Goal: Check status: Check status

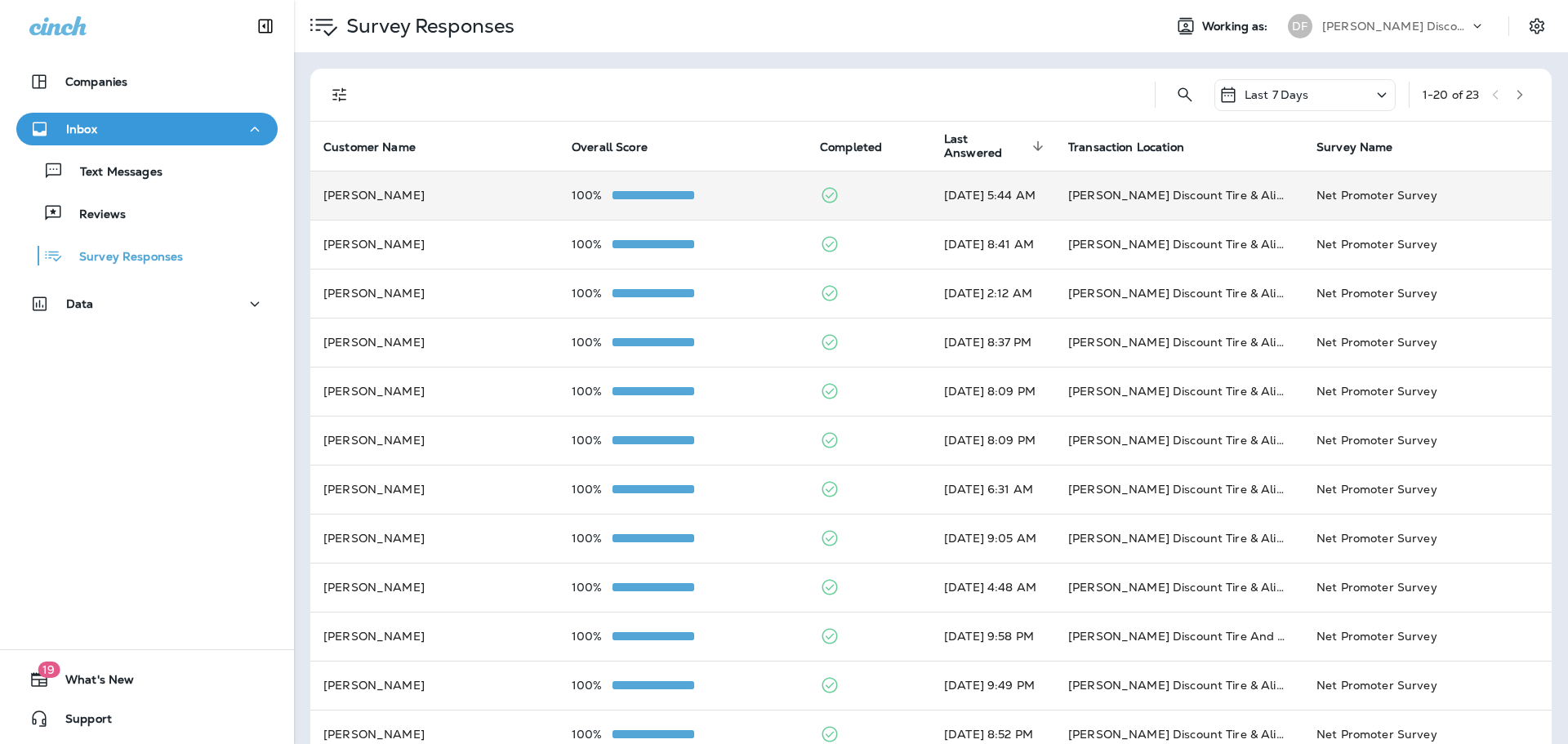
click at [651, 188] on td "100%" at bounding box center [683, 195] width 248 height 49
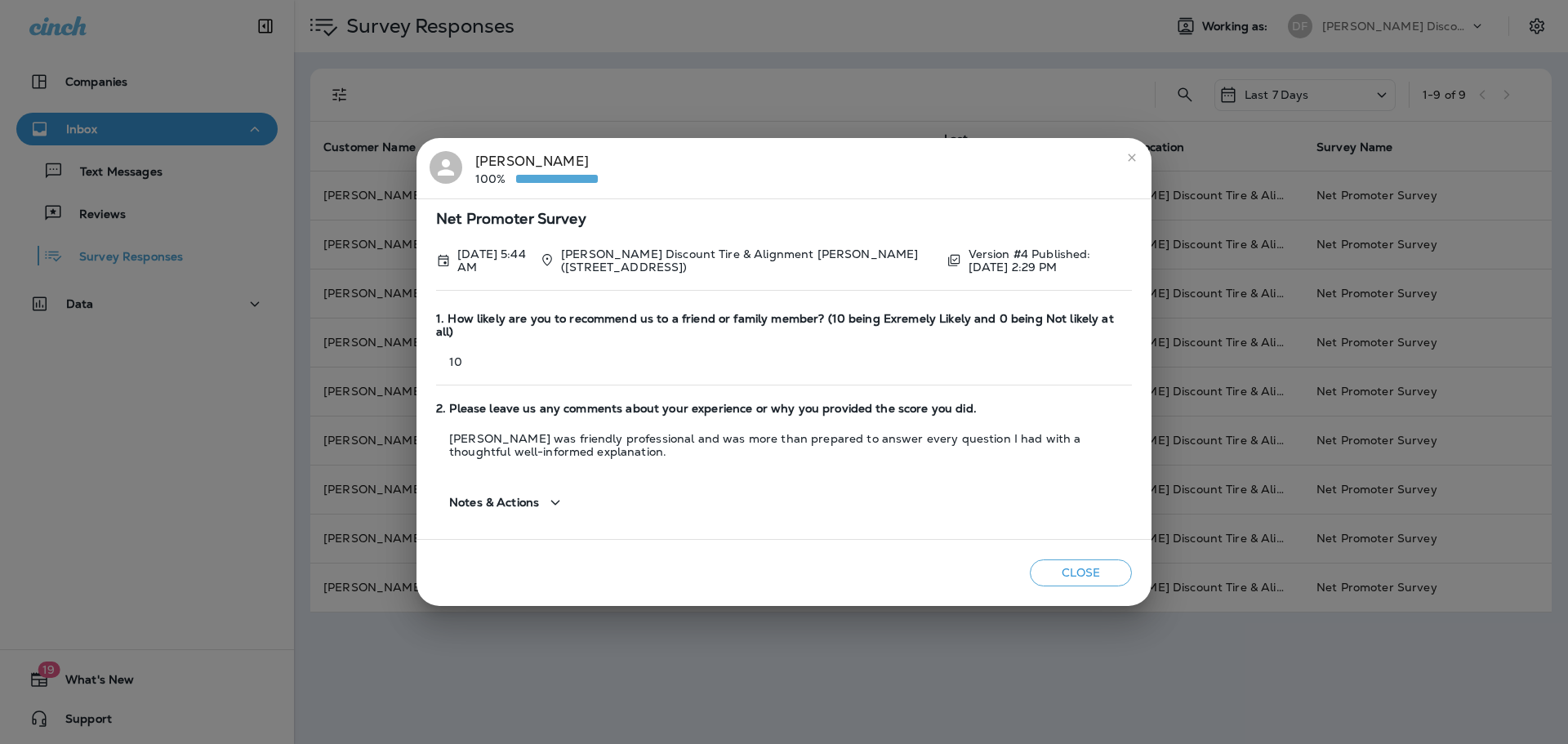
click at [1132, 171] on button "close" at bounding box center [1132, 157] width 26 height 26
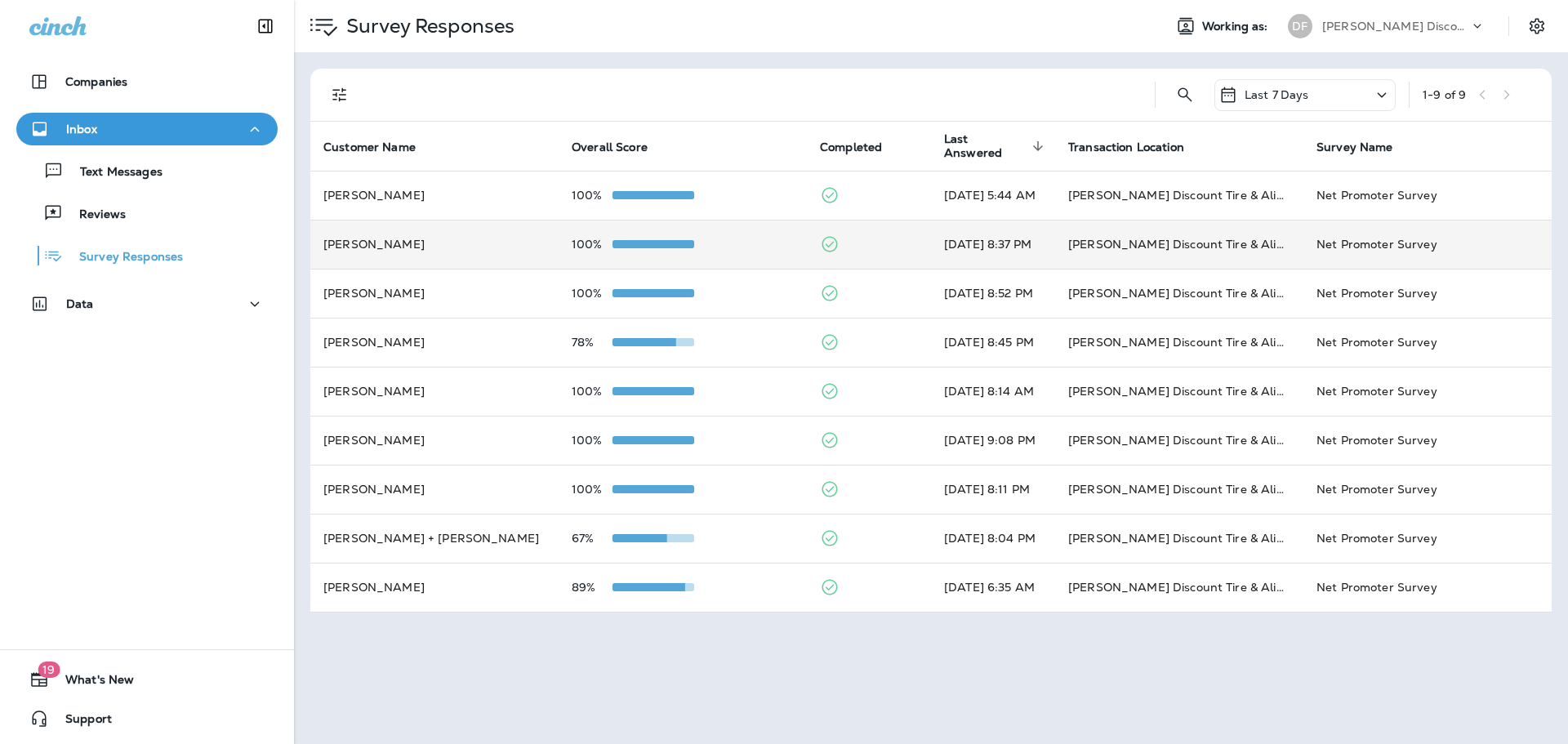
click at [663, 242] on span at bounding box center [653, 244] width 82 height 8
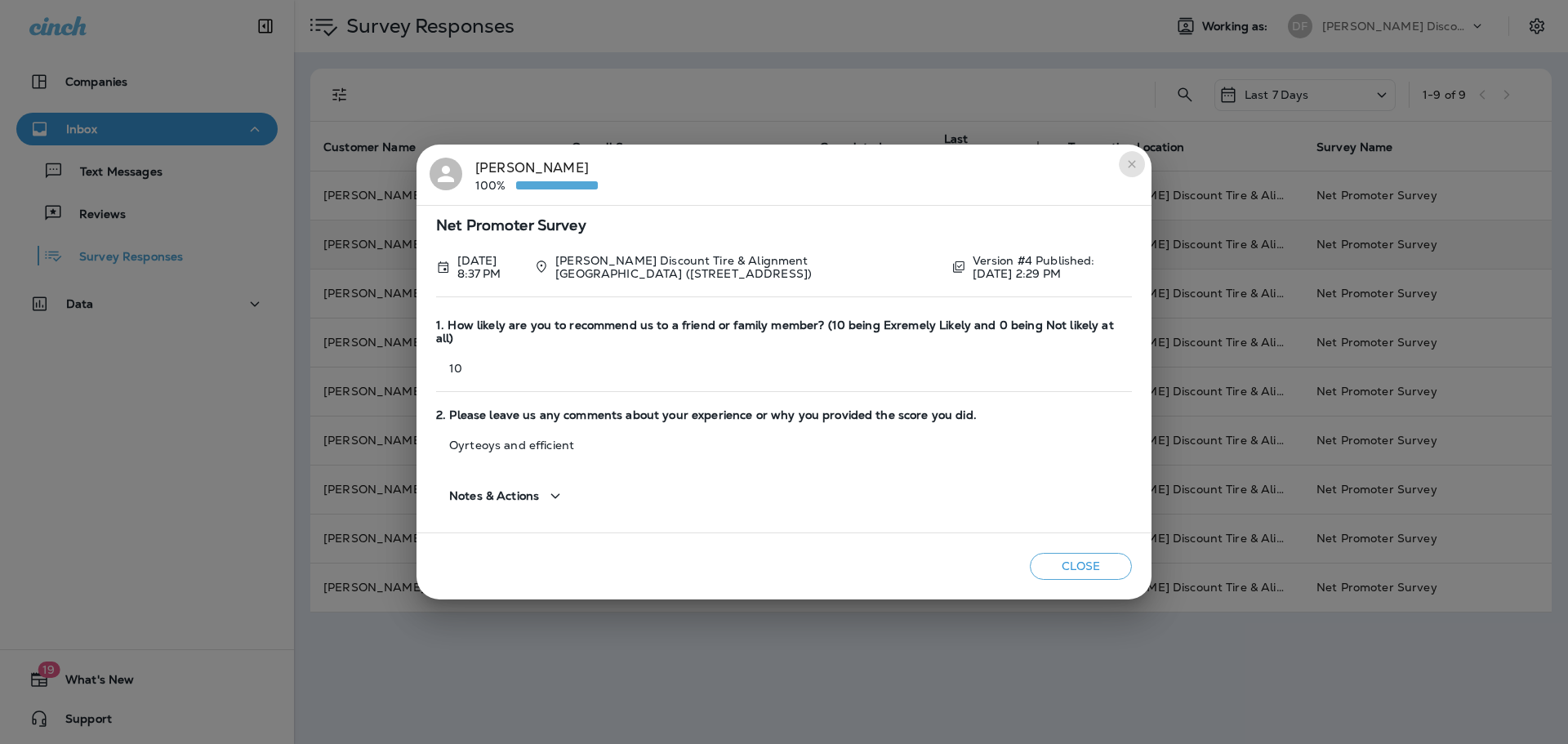
click at [1132, 167] on icon "close" at bounding box center [1132, 164] width 7 height 7
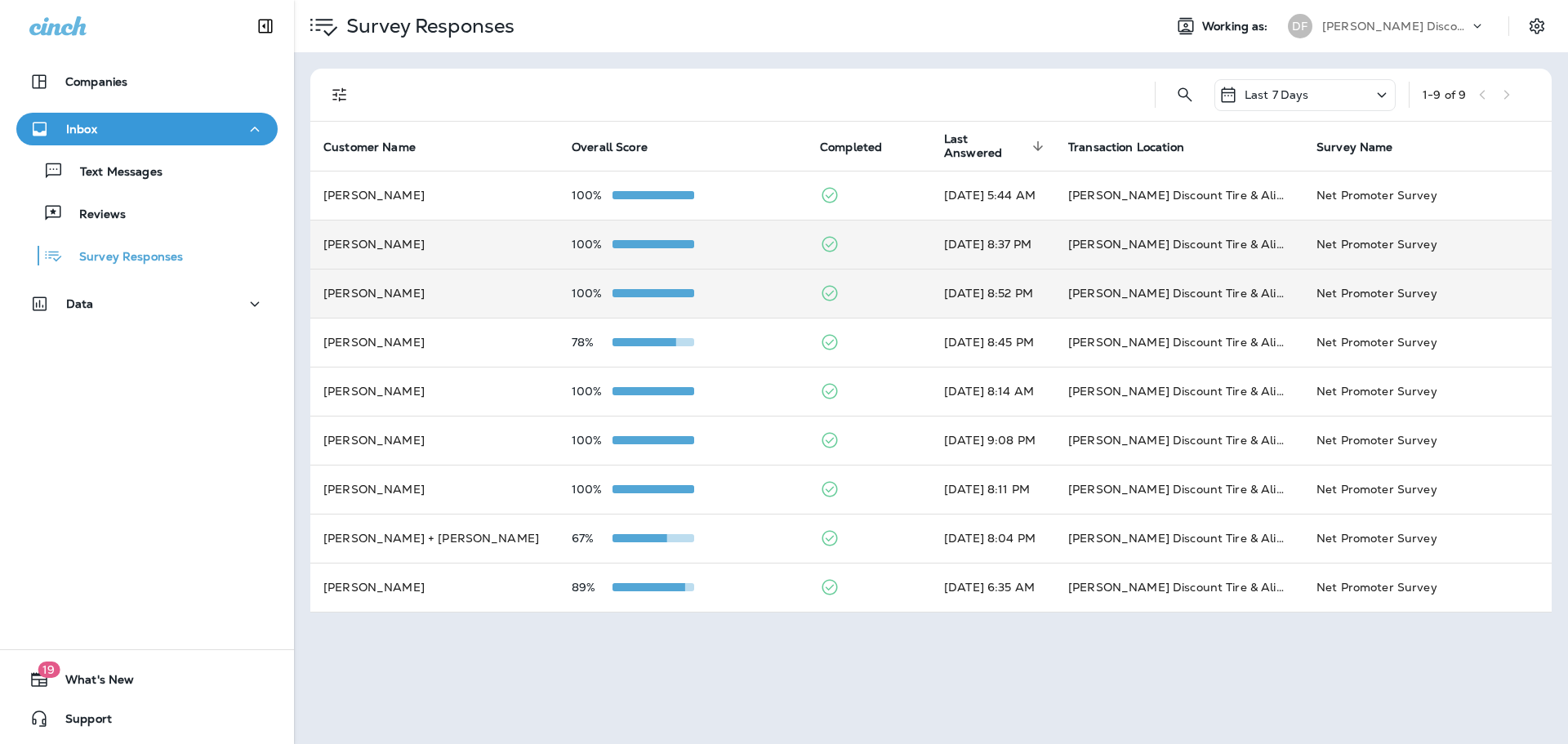
click at [643, 289] on span at bounding box center [653, 292] width 82 height 8
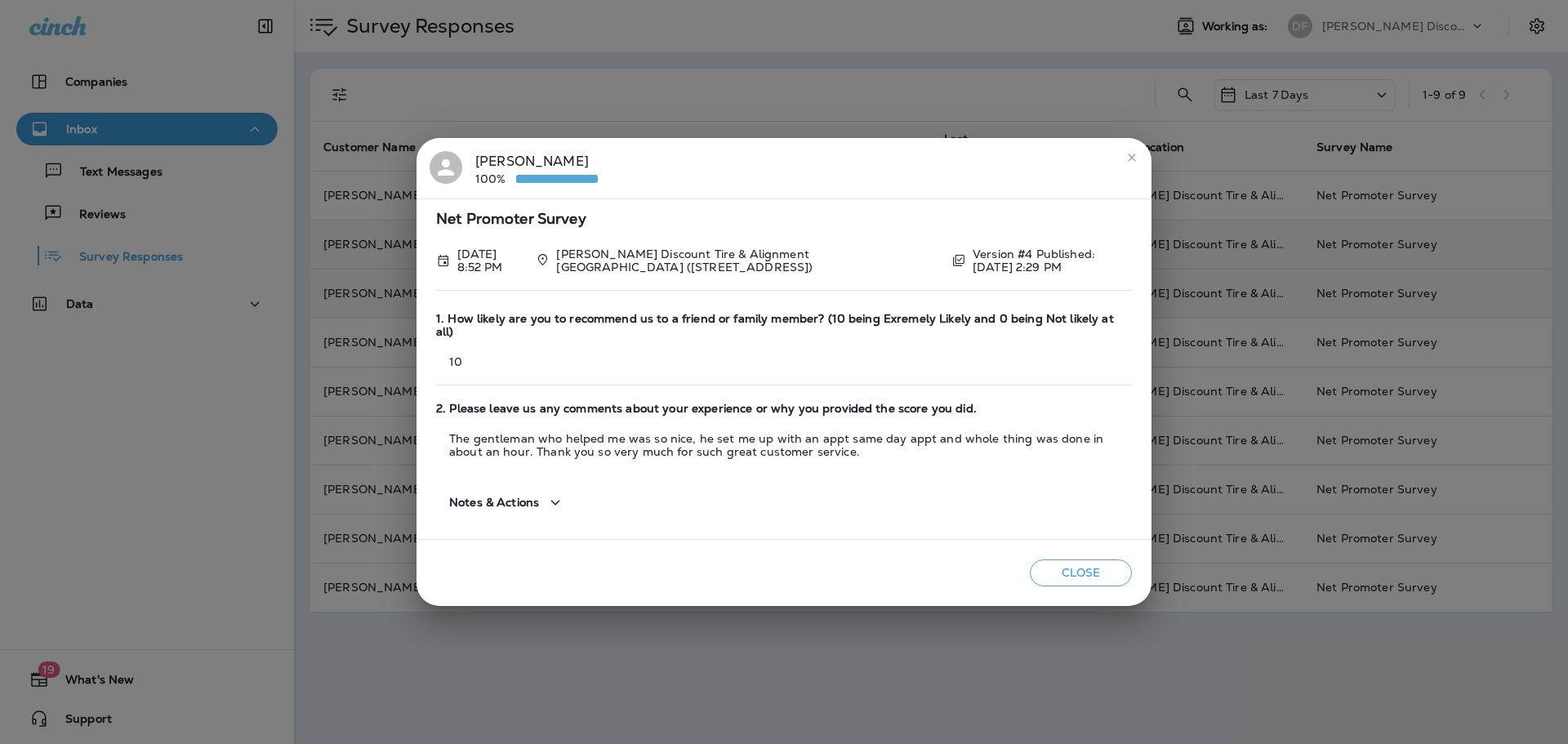
click at [1081, 571] on button "Close" at bounding box center [1080, 573] width 102 height 27
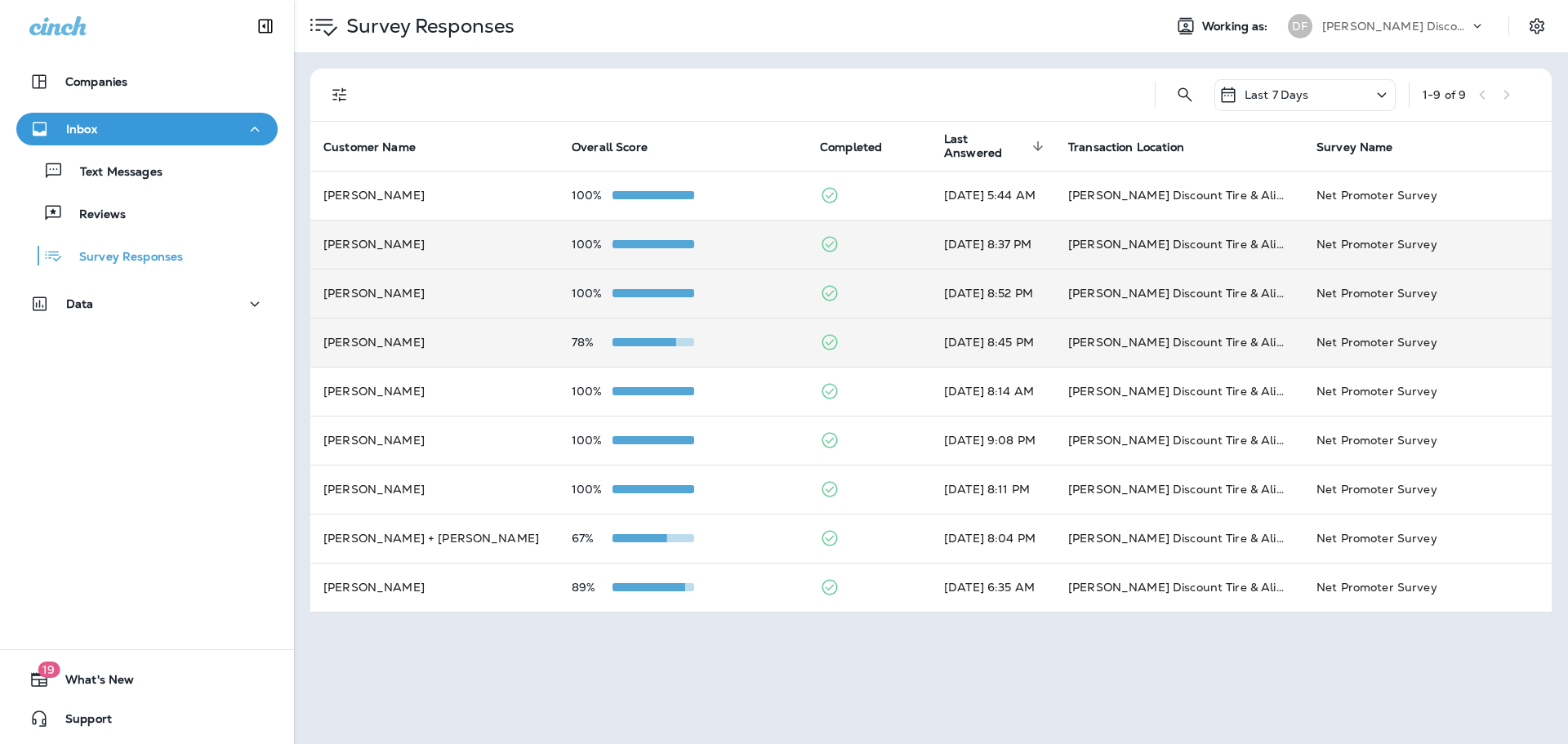
click at [661, 341] on span at bounding box center [635, 342] width 82 height 8
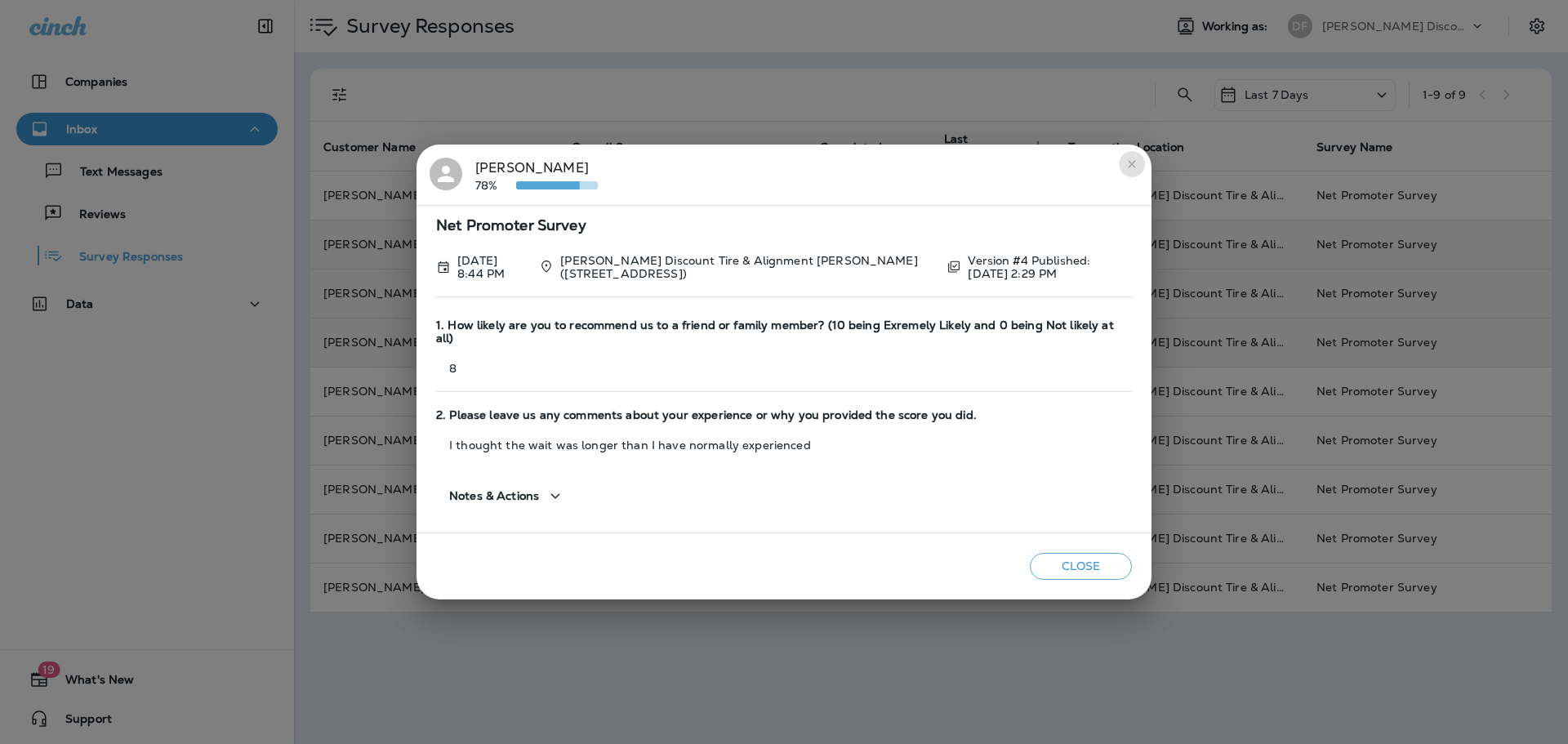
click at [1134, 171] on icon "close" at bounding box center [1132, 164] width 13 height 13
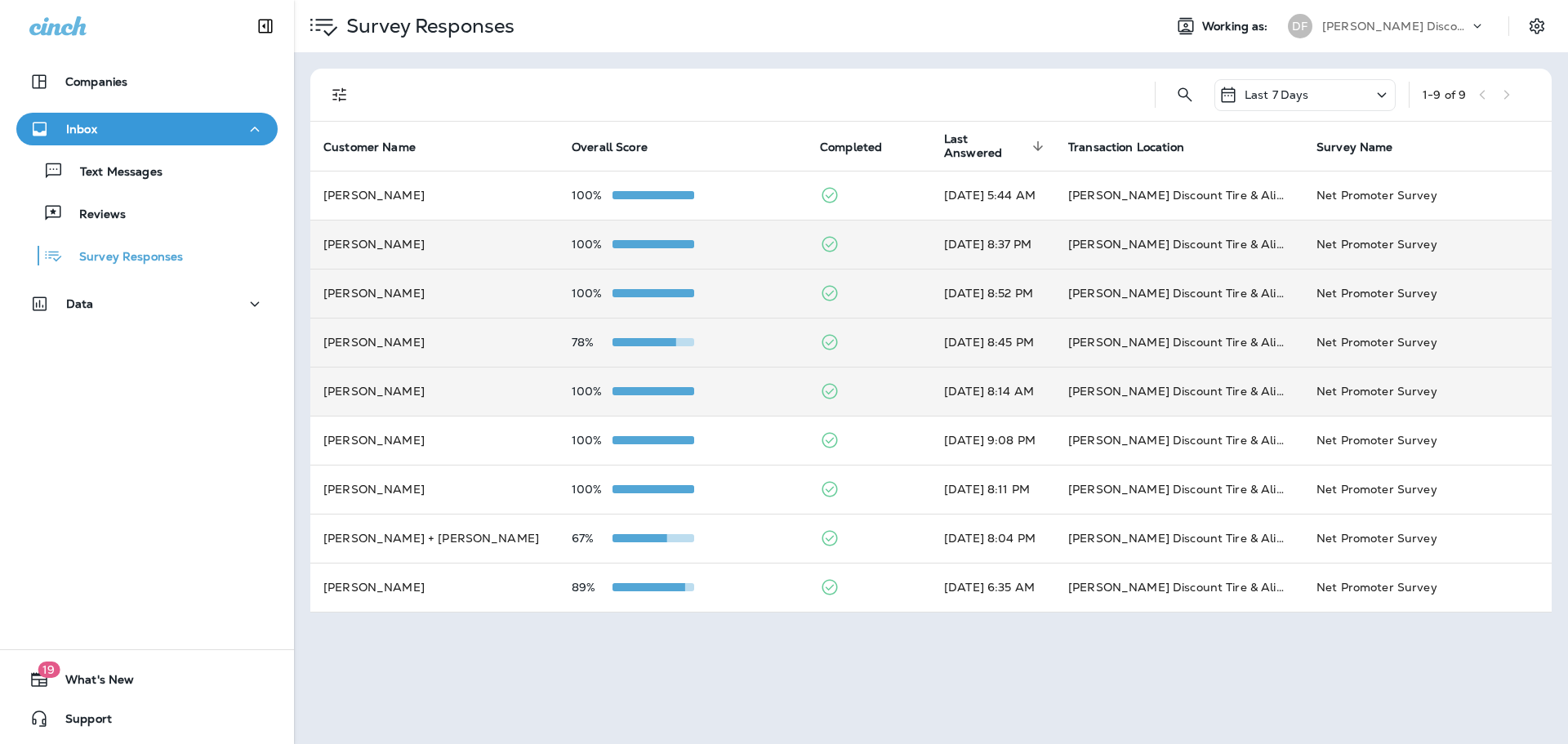
click at [667, 395] on span at bounding box center [653, 390] width 82 height 8
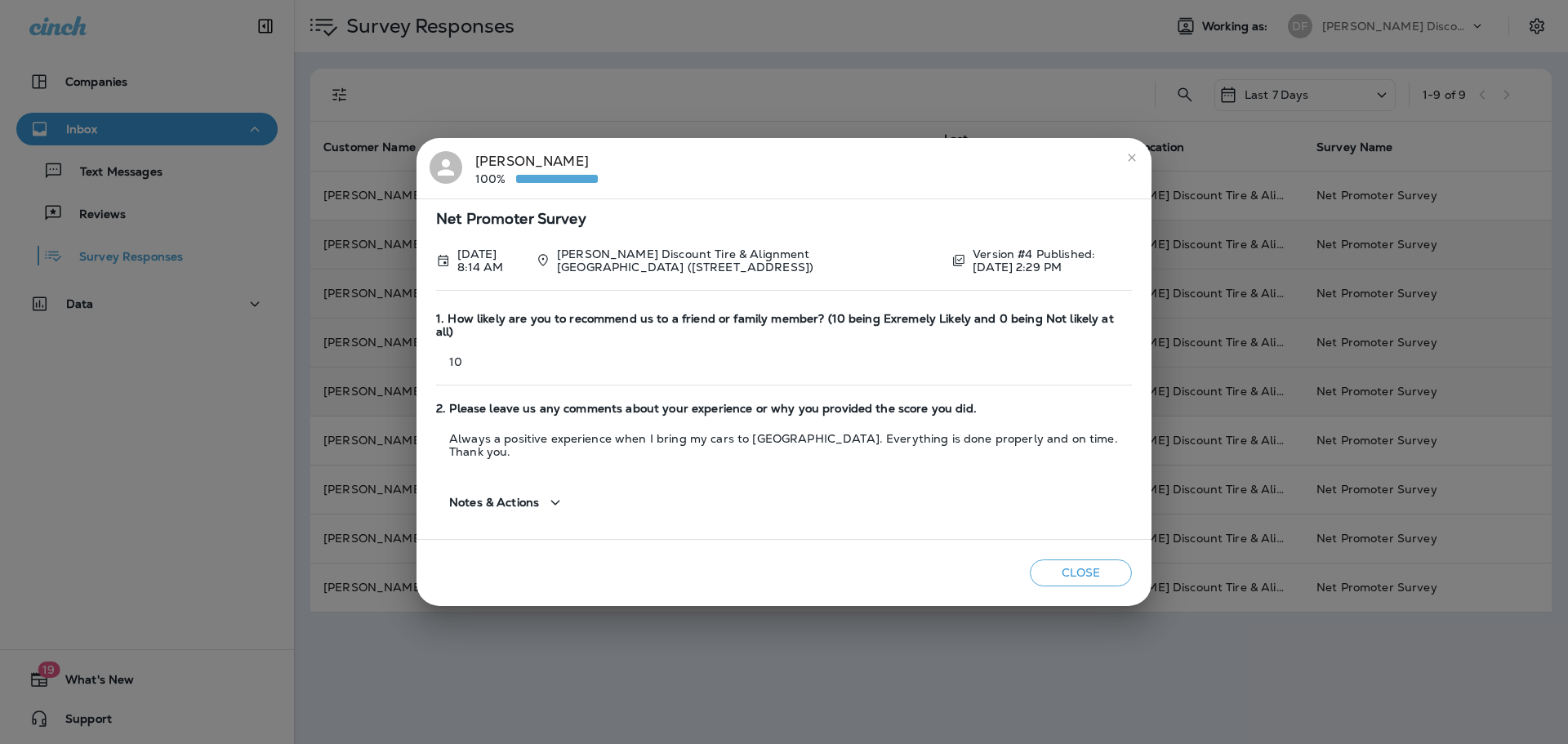
click at [1062, 560] on button "Close" at bounding box center [1080, 573] width 102 height 27
